Goal: Task Accomplishment & Management: Manage account settings

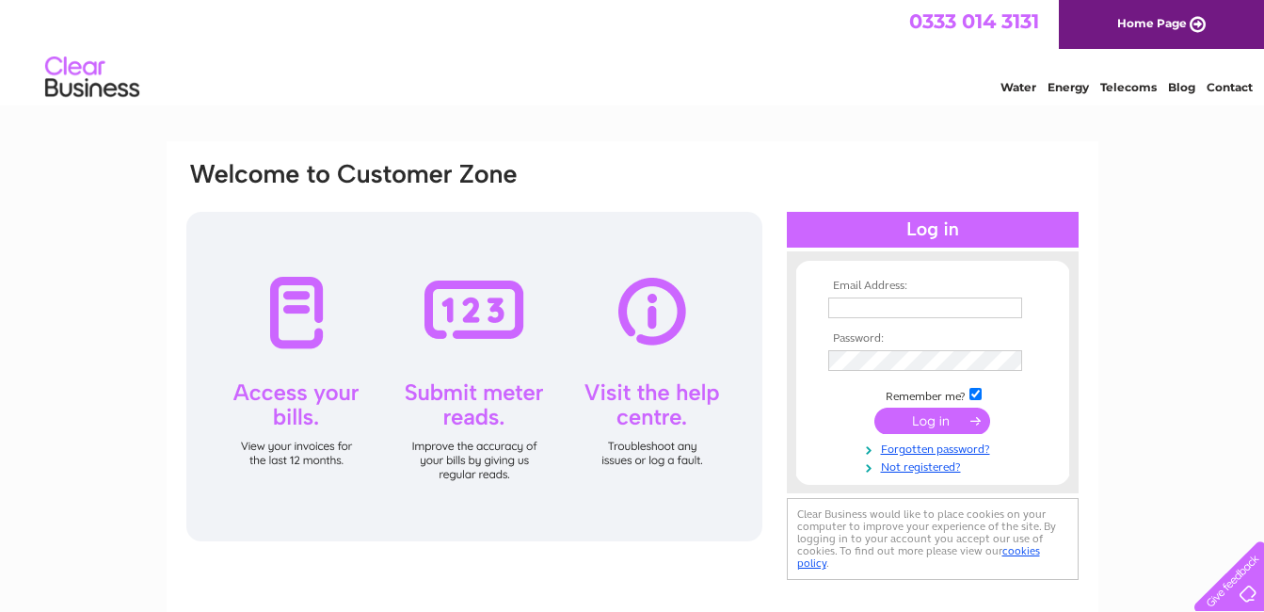
type input "[EMAIL_ADDRESS][DOMAIN_NAME]"
click at [934, 416] on input "submit" at bounding box center [932, 420] width 116 height 26
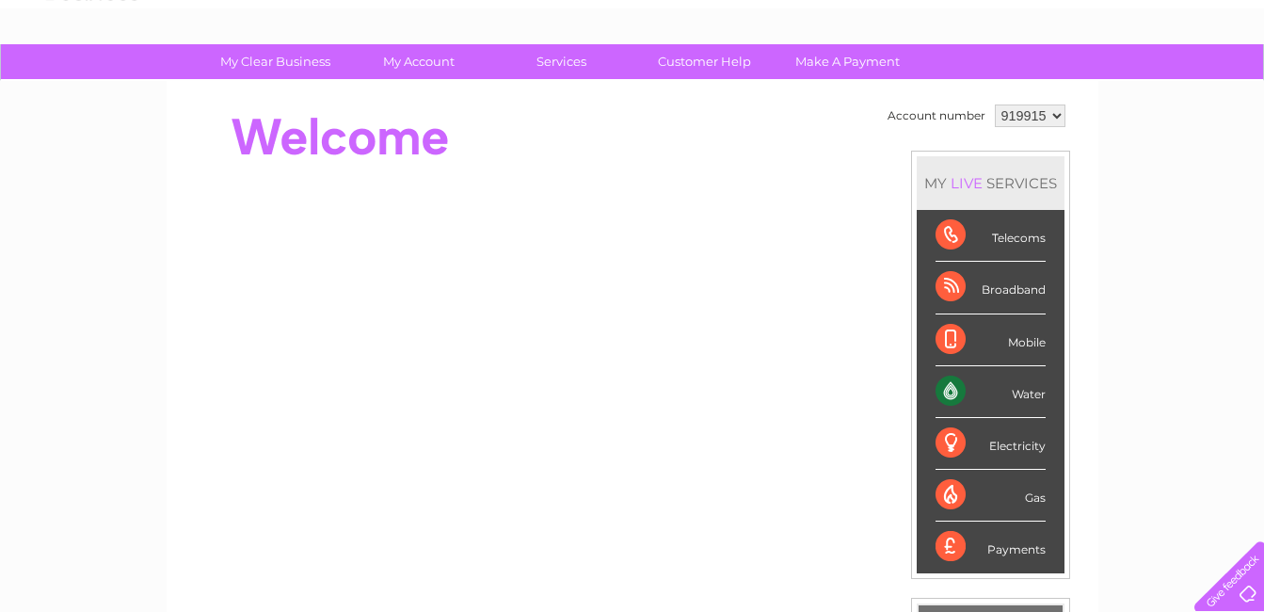
scroll to position [92, 0]
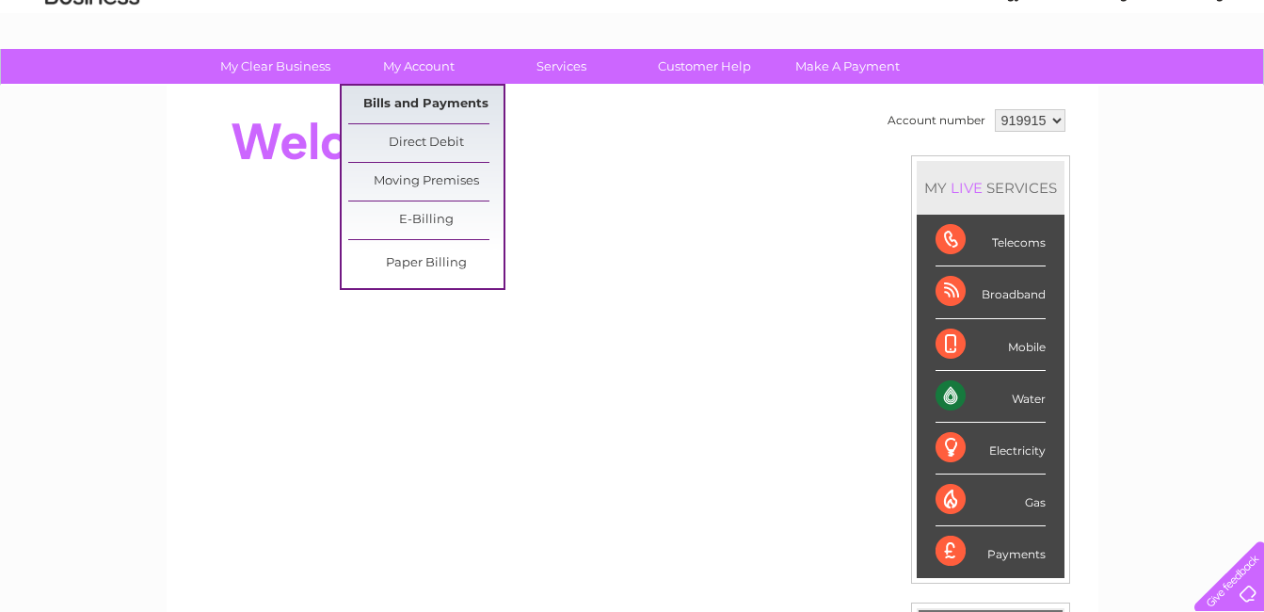
click at [440, 90] on link "Bills and Payments" at bounding box center [425, 105] width 155 height 38
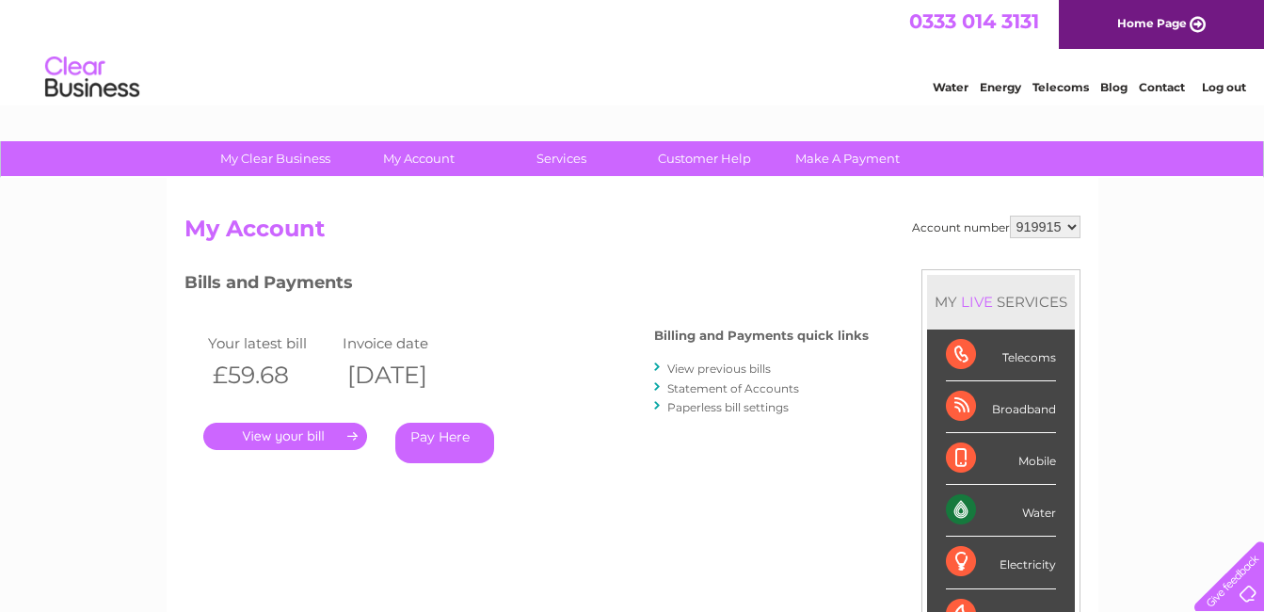
click at [298, 434] on link "." at bounding box center [285, 436] width 164 height 27
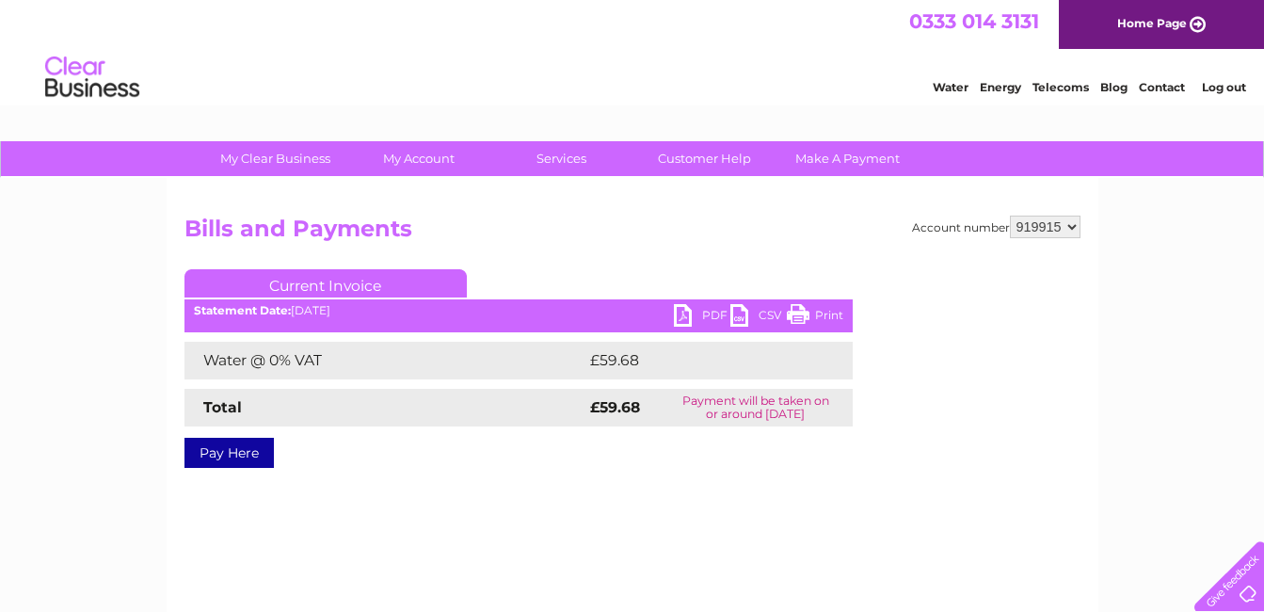
click at [685, 309] on link "PDF" at bounding box center [702, 317] width 56 height 27
